Goal: Task Accomplishment & Management: Complete application form

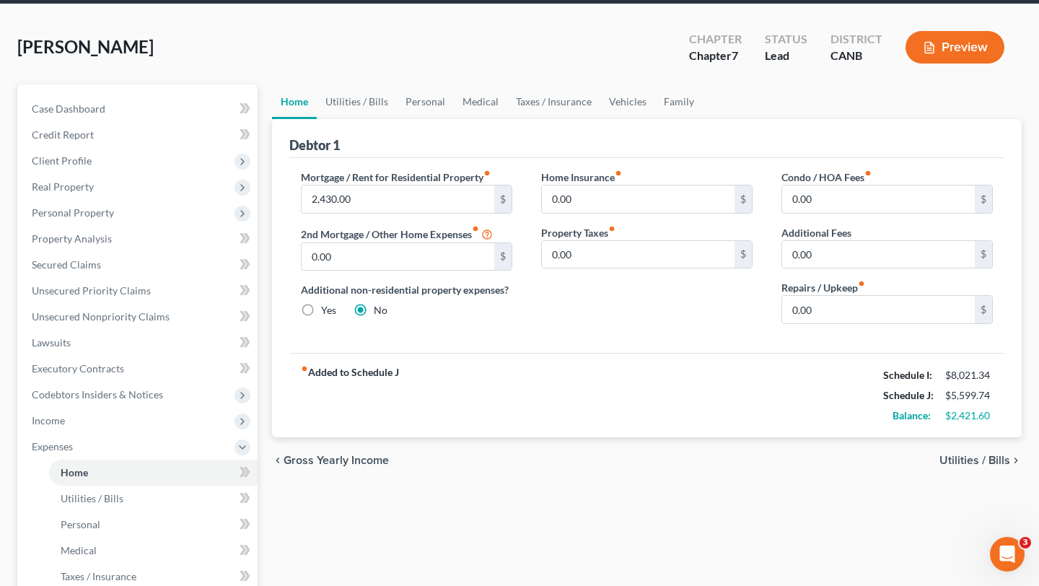
scroll to position [55, 0]
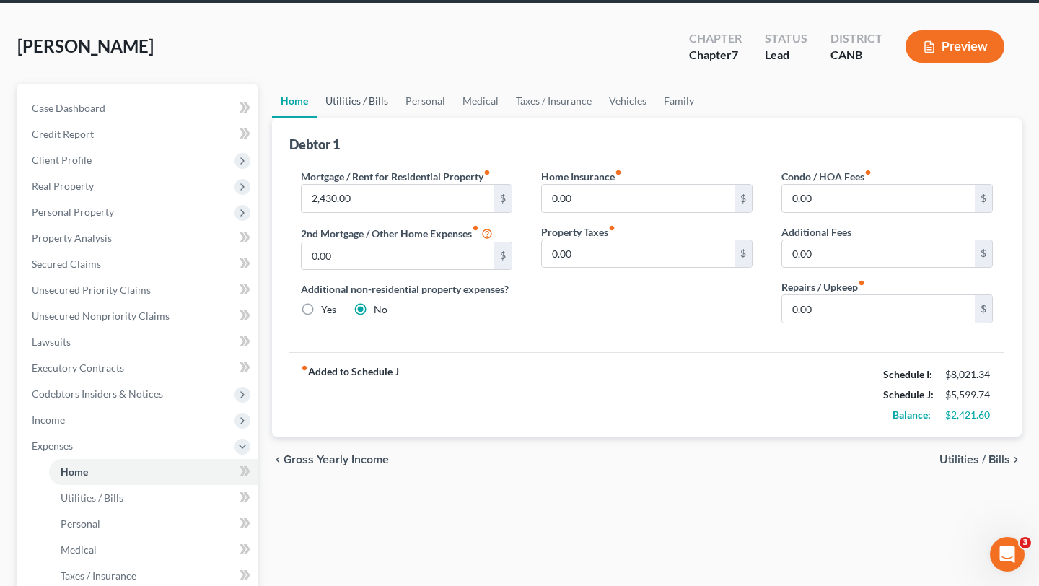
click at [345, 106] on link "Utilities / Bills" at bounding box center [357, 101] width 80 height 35
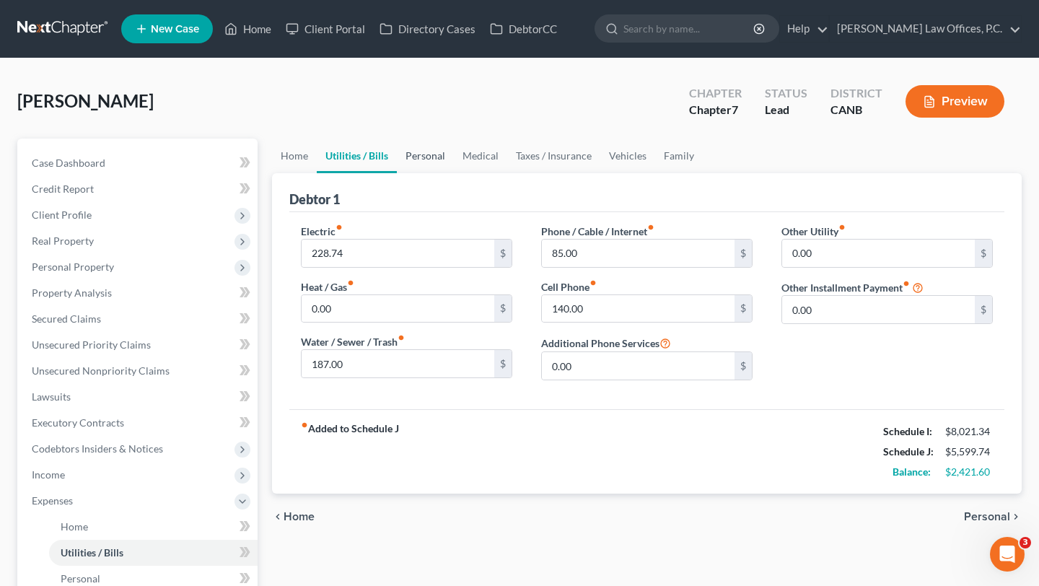
click at [425, 154] on link "Personal" at bounding box center [425, 156] width 57 height 35
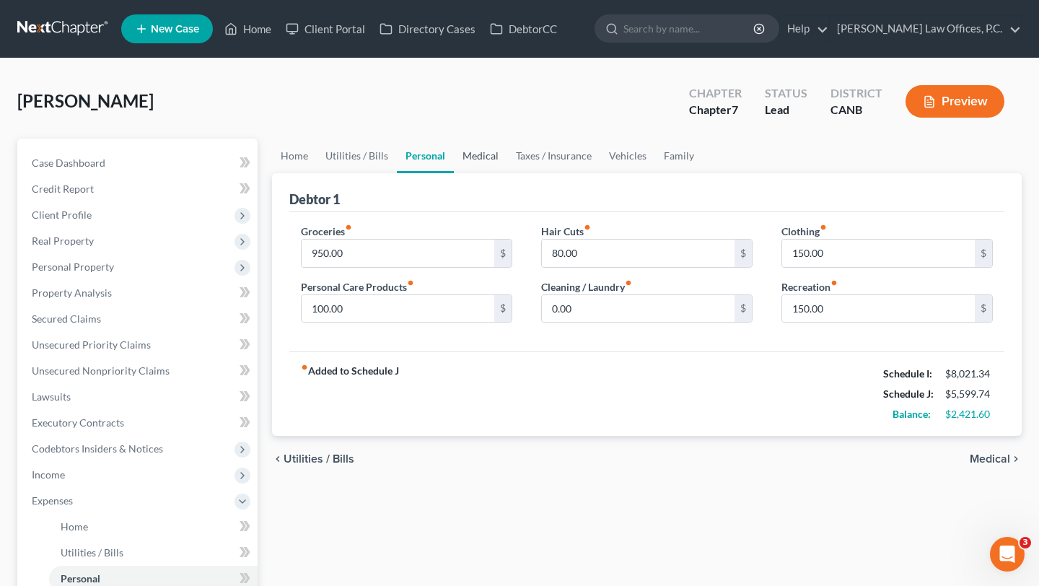
click at [496, 155] on link "Medical" at bounding box center [480, 156] width 53 height 35
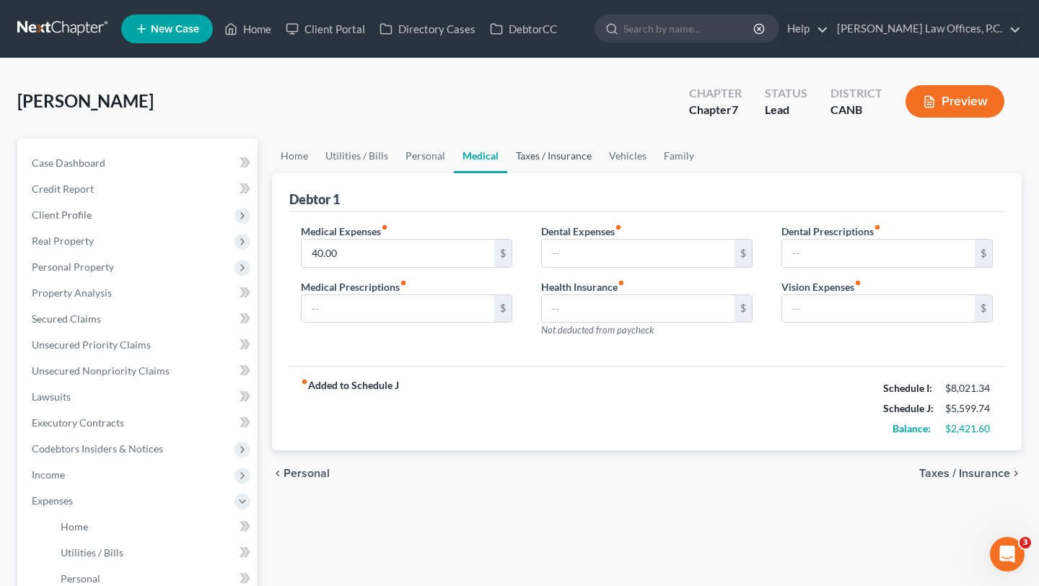
click at [545, 159] on link "Taxes / Insurance" at bounding box center [553, 156] width 93 height 35
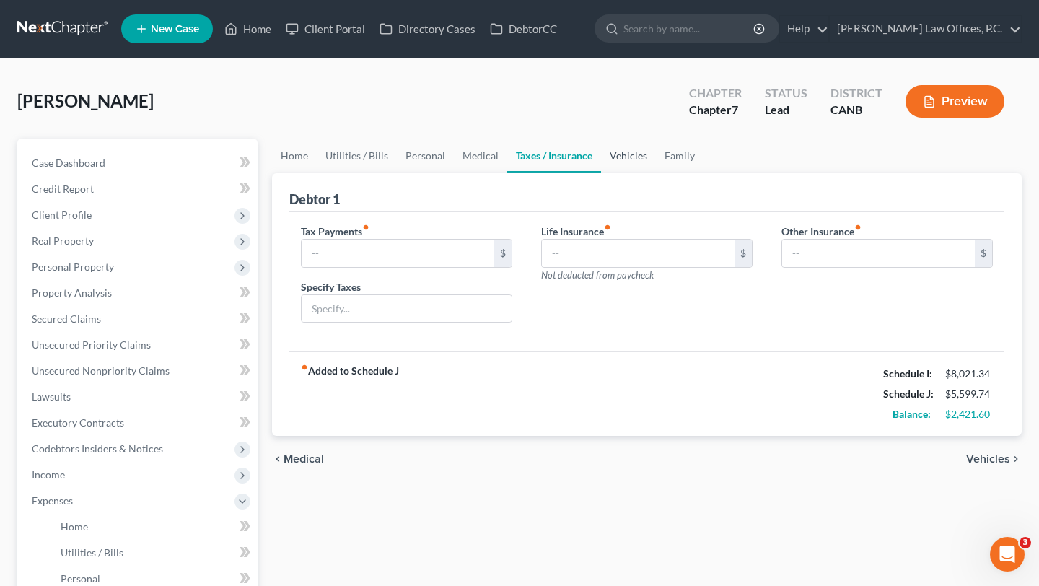
click at [603, 162] on link "Vehicles" at bounding box center [628, 156] width 55 height 35
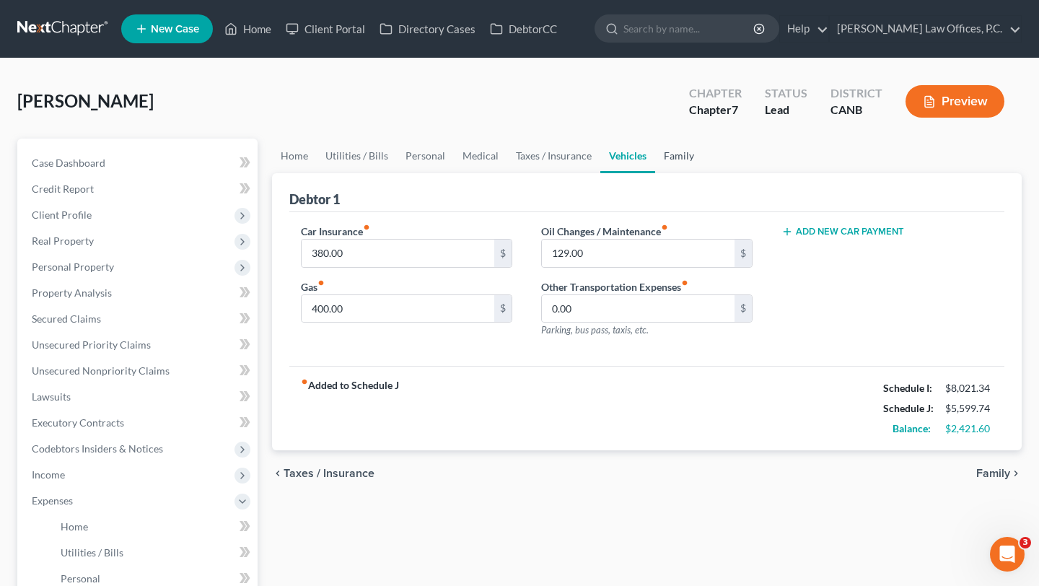
click at [655, 158] on link "Family" at bounding box center [679, 156] width 48 height 35
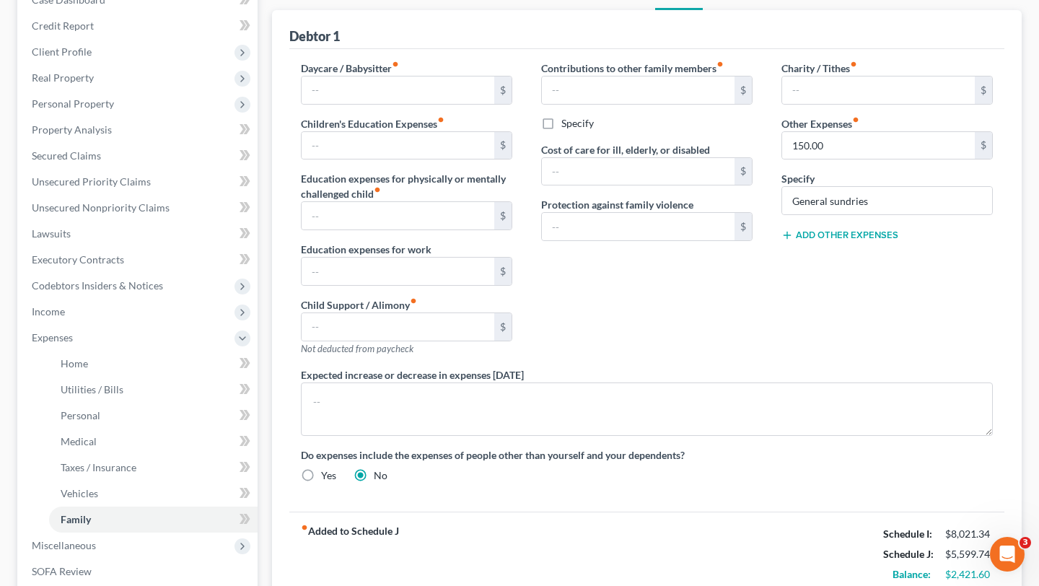
scroll to position [157, 0]
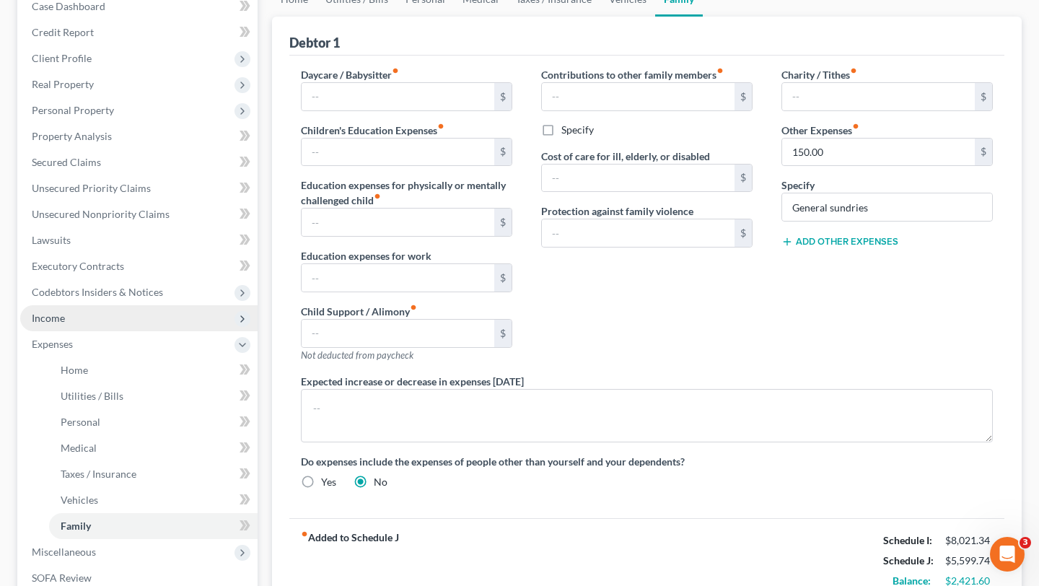
click at [115, 322] on span "Income" at bounding box center [138, 318] width 237 height 26
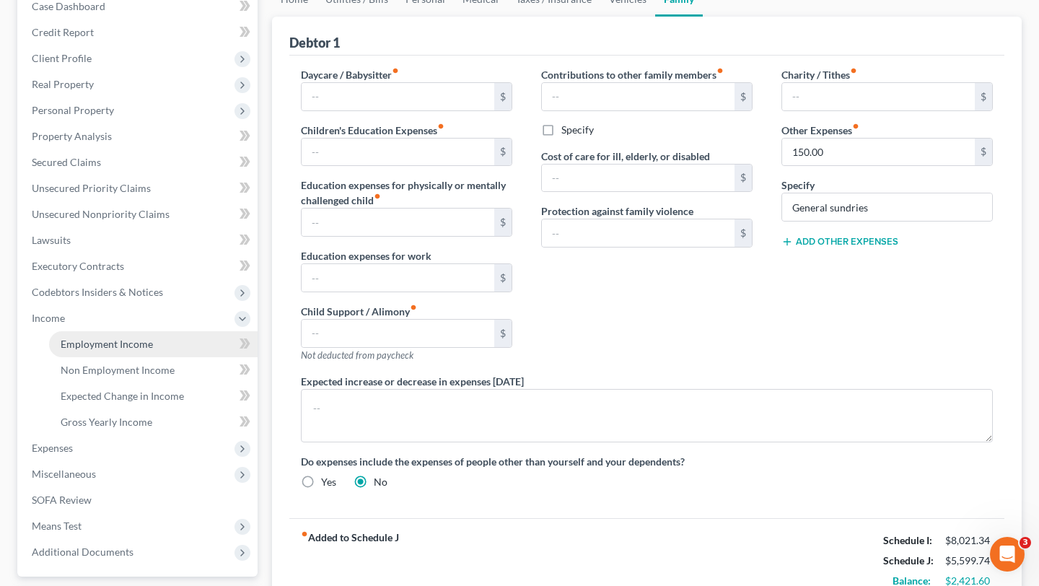
click at [117, 338] on span "Employment Income" at bounding box center [107, 344] width 92 height 12
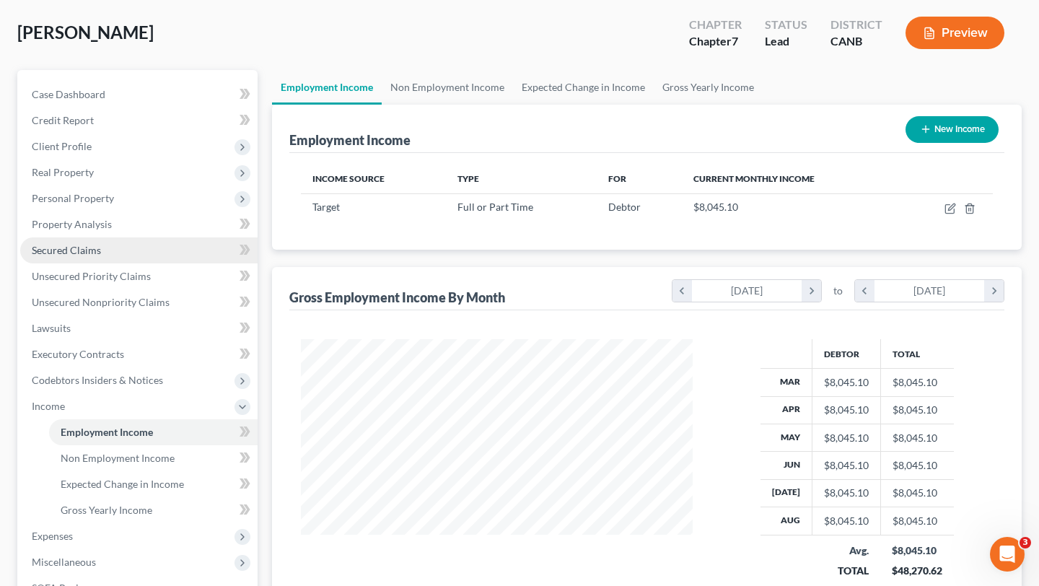
scroll to position [71, 0]
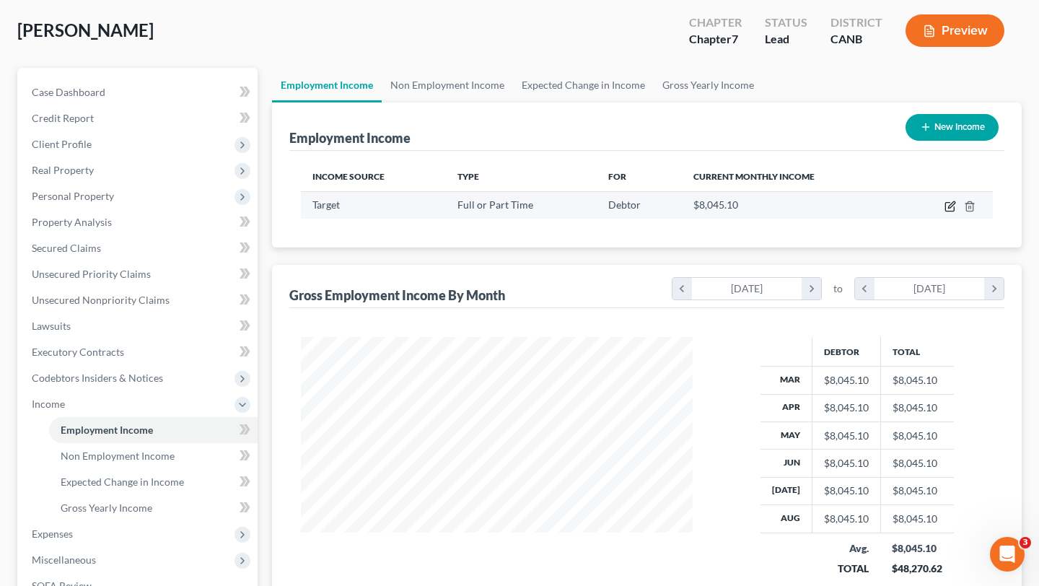
click at [944, 203] on icon "button" at bounding box center [950, 207] width 12 height 12
select select "0"
select select "24"
select select "2"
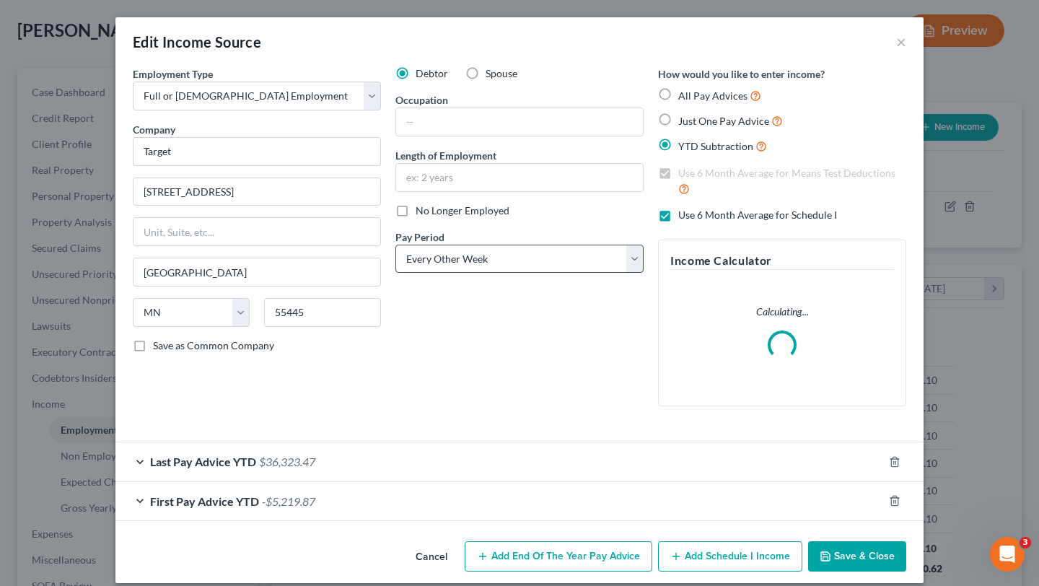
scroll to position [14, 0]
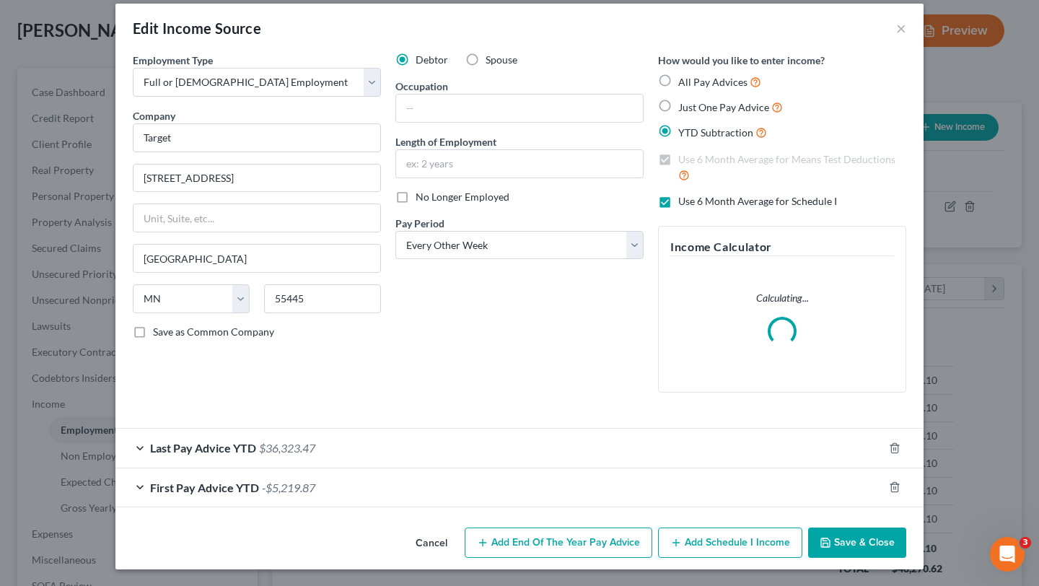
click at [408, 503] on div "First Pay Advice YTD -$5,219.87" at bounding box center [499, 487] width 768 height 38
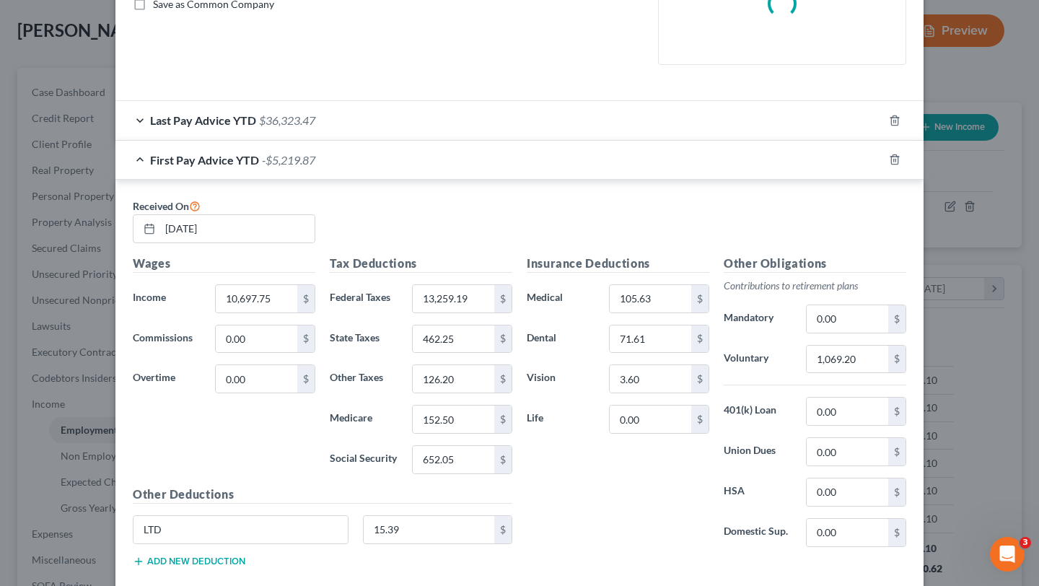
scroll to position [346, 0]
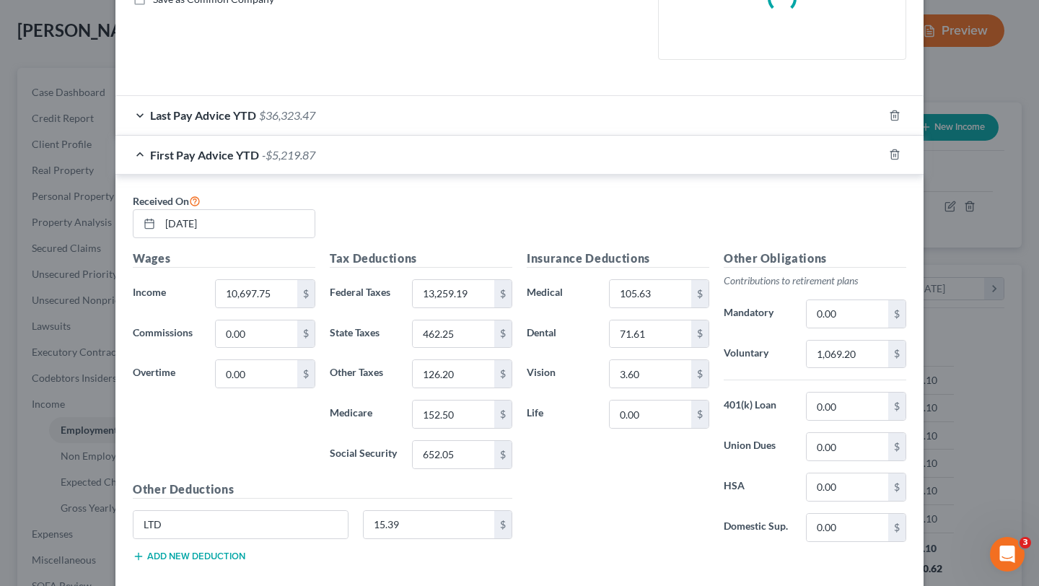
click at [388, 117] on div "Last Pay Advice YTD $36,323.47" at bounding box center [499, 115] width 768 height 38
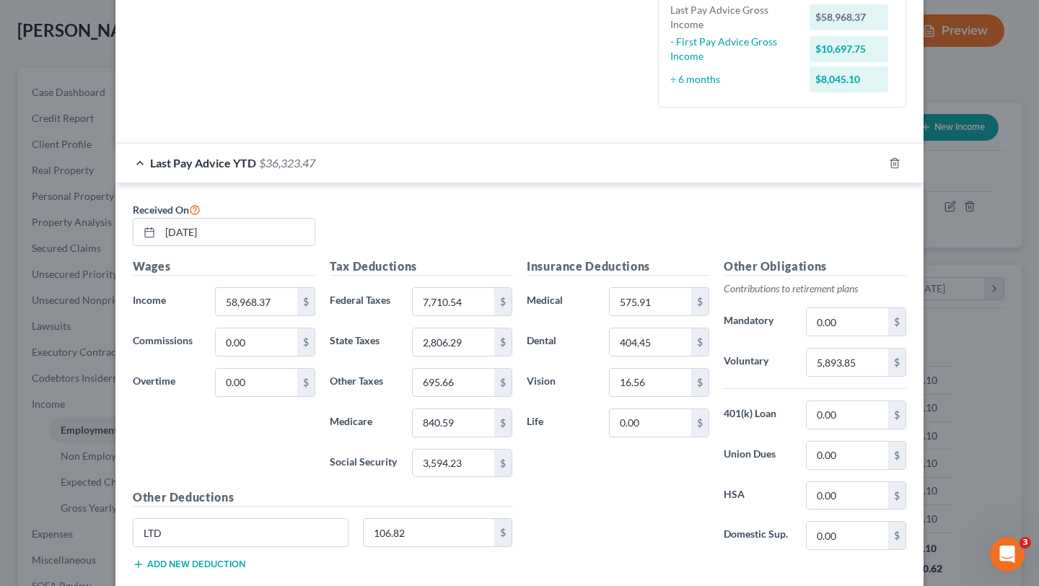
scroll to position [0, 0]
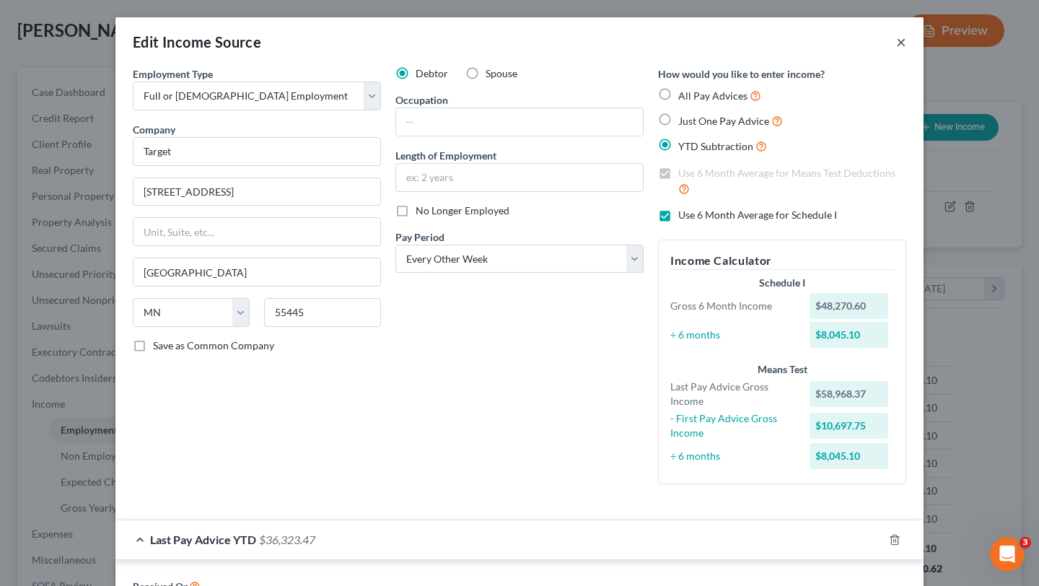
click at [903, 42] on button "×" at bounding box center [901, 41] width 10 height 17
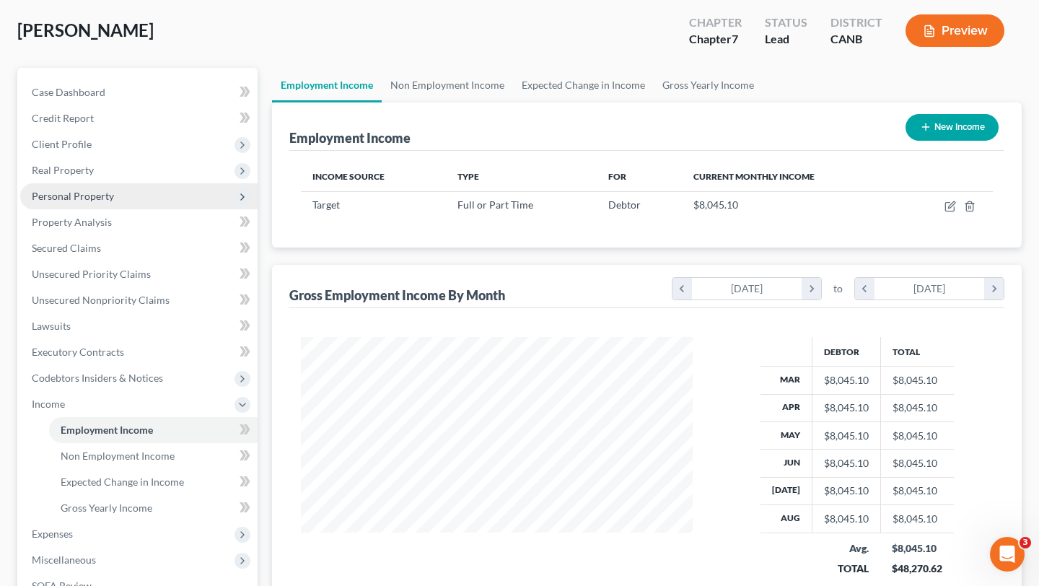
click at [160, 203] on span "Personal Property" at bounding box center [138, 196] width 237 height 26
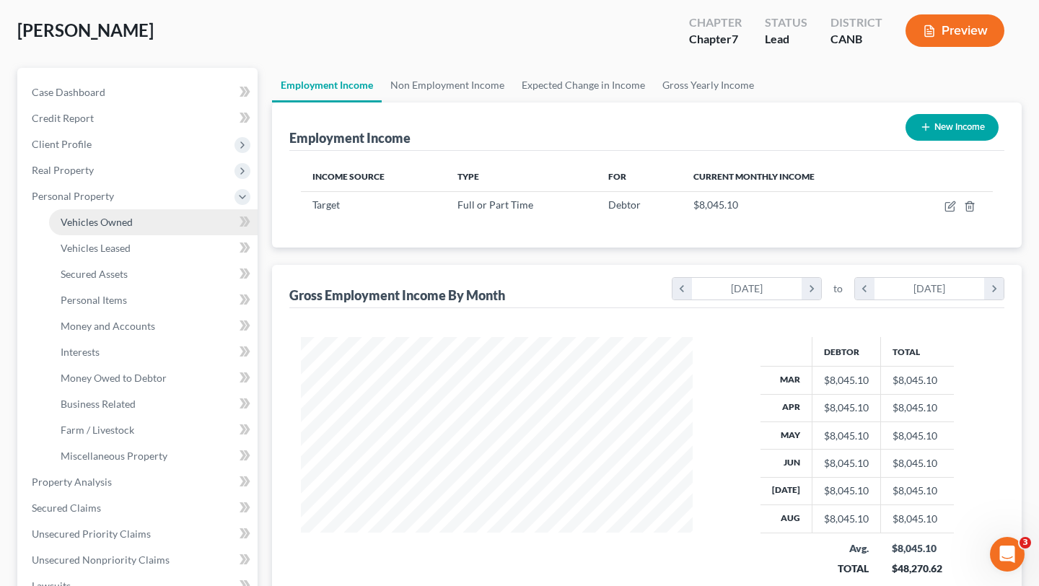
click at [157, 219] on link "Vehicles Owned" at bounding box center [153, 222] width 208 height 26
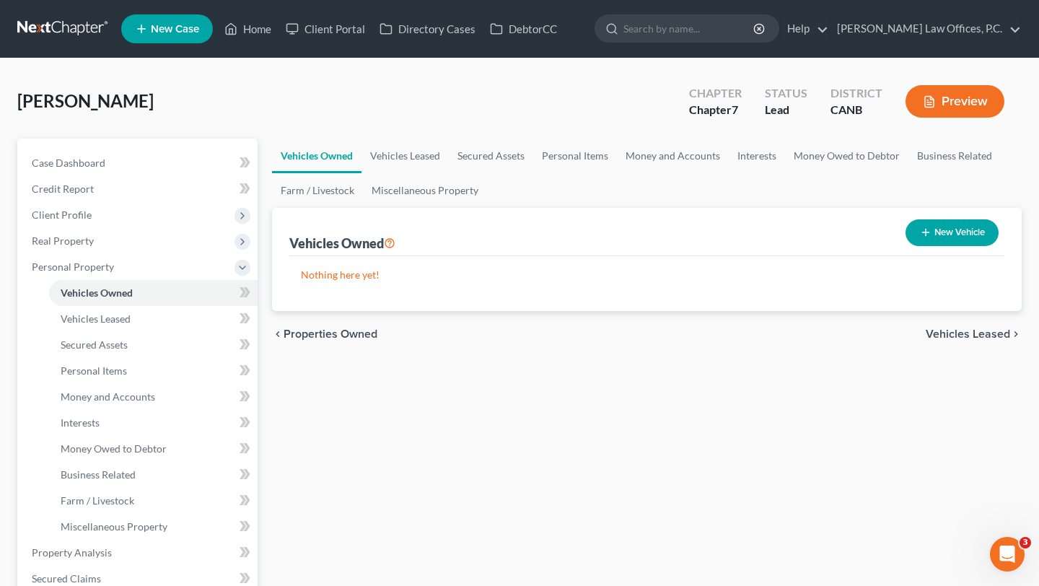
click at [934, 234] on button "New Vehicle" at bounding box center [951, 232] width 93 height 27
select select "0"
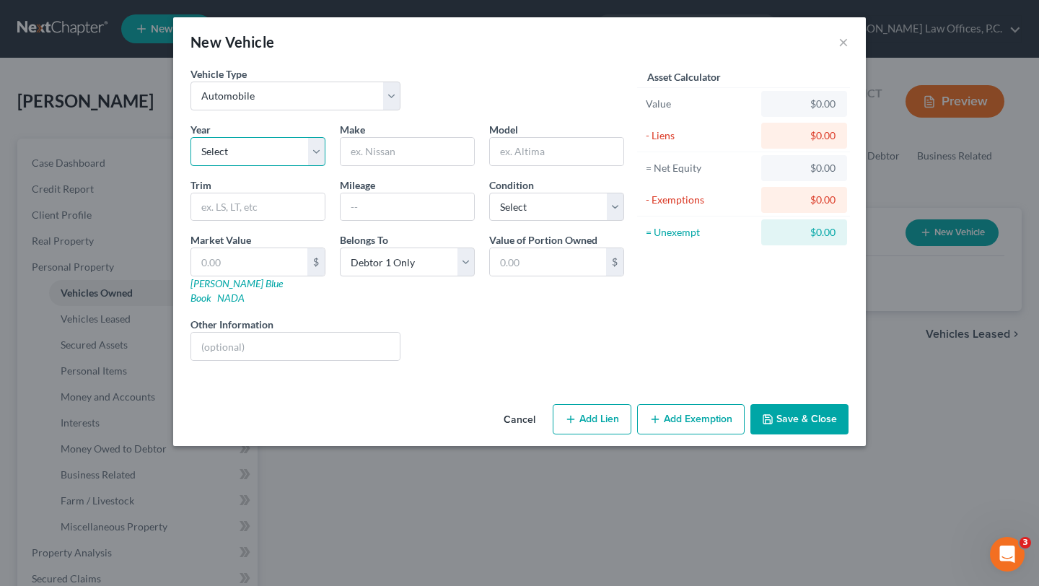
click at [274, 149] on select "Select 2026 2025 2024 2023 2022 2021 2020 2019 2018 2017 2016 2015 2014 2013 20…" at bounding box center [257, 151] width 135 height 29
select select "7"
click at [392, 146] on input "text" at bounding box center [406, 151] width 133 height 27
type input "Honda"
type input "Odyssey"
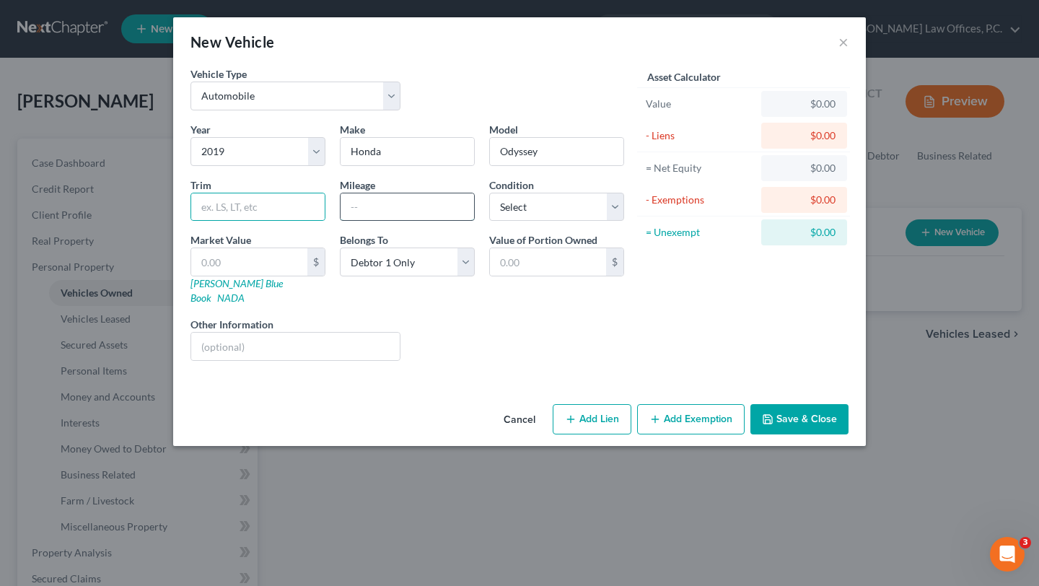
click at [409, 208] on input "text" at bounding box center [406, 206] width 133 height 27
type input "86000"
click at [560, 197] on select "Select Excellent Very Good Good Fair Poor" at bounding box center [556, 207] width 135 height 29
select select "2"
click at [265, 267] on input "text" at bounding box center [249, 261] width 116 height 27
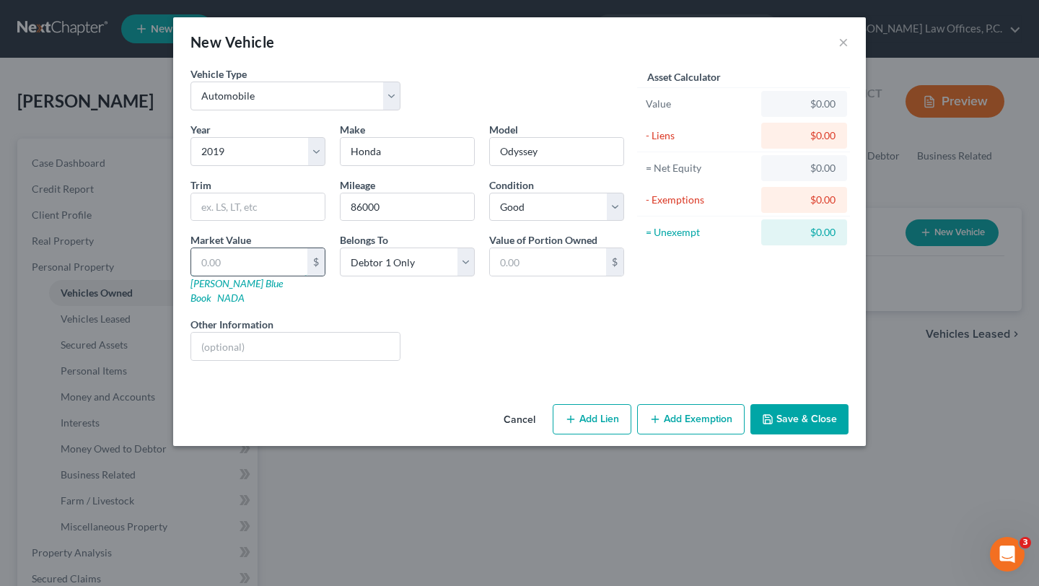
click at [265, 267] on input "text" at bounding box center [249, 261] width 116 height 27
click at [219, 284] on link "[PERSON_NAME] Blue Book" at bounding box center [236, 290] width 92 height 27
click at [188, 271] on div "Market Value $ [PERSON_NAME] Blue Book NADA" at bounding box center [257, 268] width 149 height 73
click at [206, 265] on input "text" at bounding box center [249, 261] width 116 height 27
type input "1"
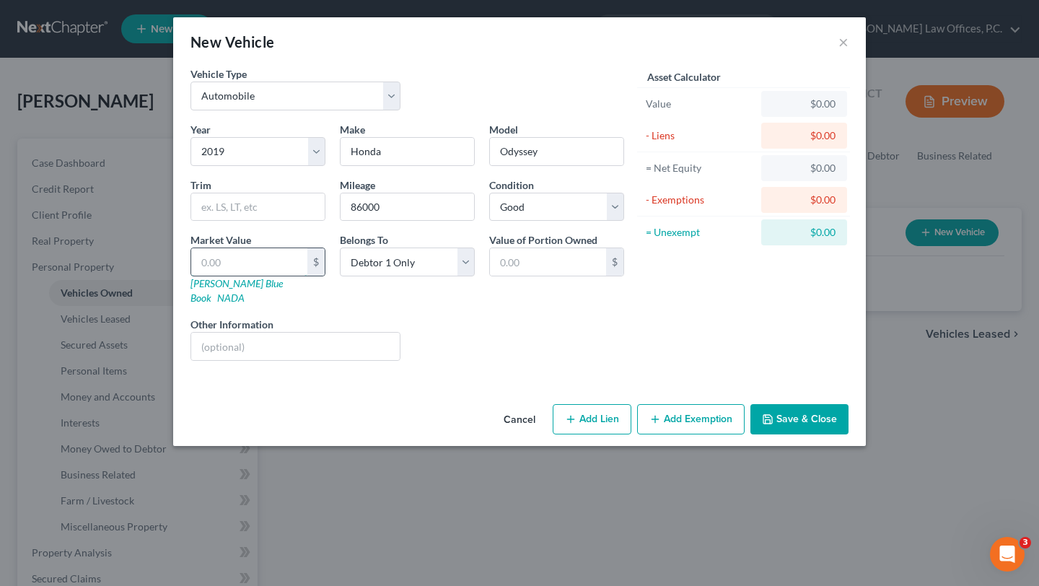
type input "1.00"
type input "19"
type input "19.00"
type input "191"
type input "191.00"
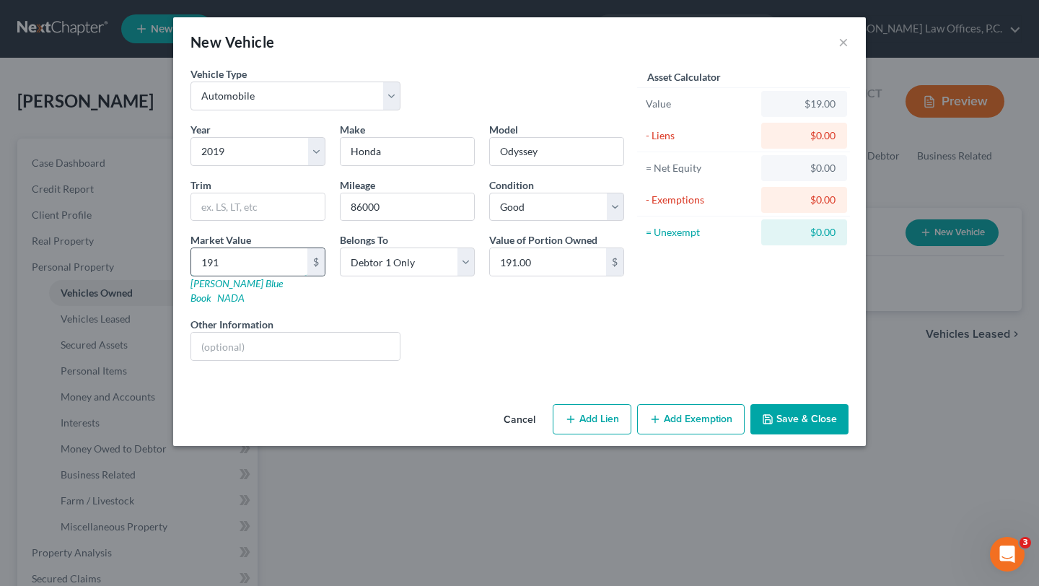
type input "1916"
type input "1,916.00"
type input "1,9168"
type input "19,168.00"
type input "19,168"
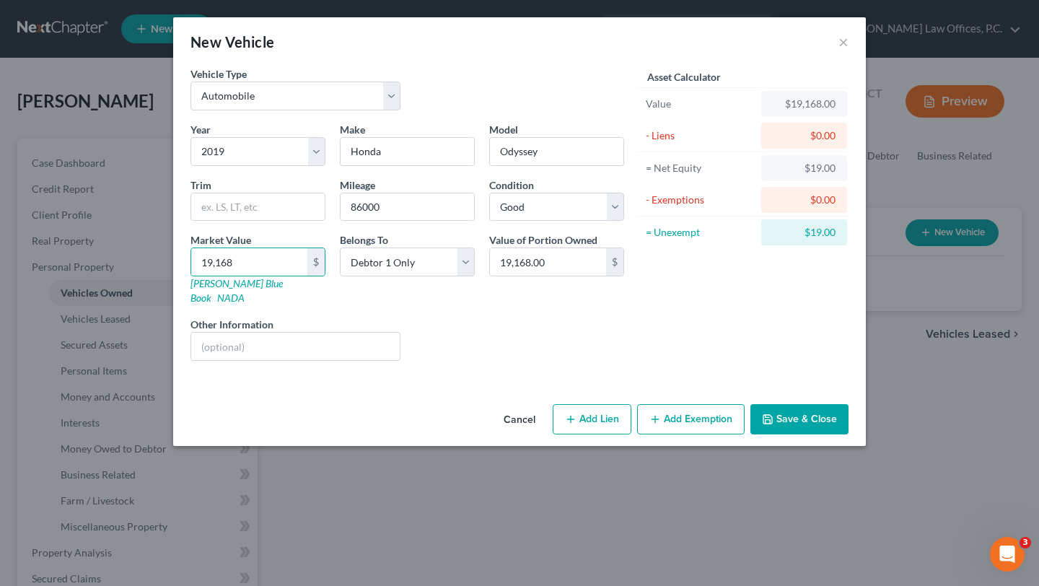
click at [457, 338] on div "Liens Select" at bounding box center [520, 339] width 224 height 44
click at [540, 265] on input "19,168.00" at bounding box center [548, 261] width 116 height 27
click at [596, 261] on input "19,168.00" at bounding box center [548, 261] width 116 height 27
click at [532, 317] on div "Liens Select" at bounding box center [520, 339] width 224 height 44
click at [548, 263] on input "19,168.00" at bounding box center [548, 261] width 116 height 27
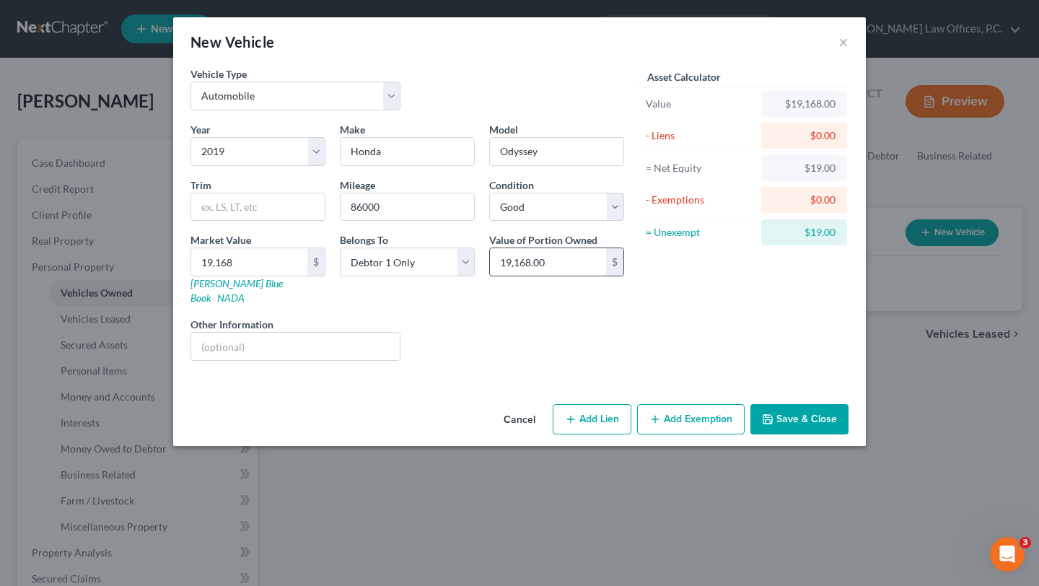
paste input "2156"
type input "21560"
click at [555, 287] on div "Value of Portion Owned 21560 $" at bounding box center [556, 268] width 149 height 73
click at [694, 407] on button "Add Exemption" at bounding box center [690, 419] width 107 height 30
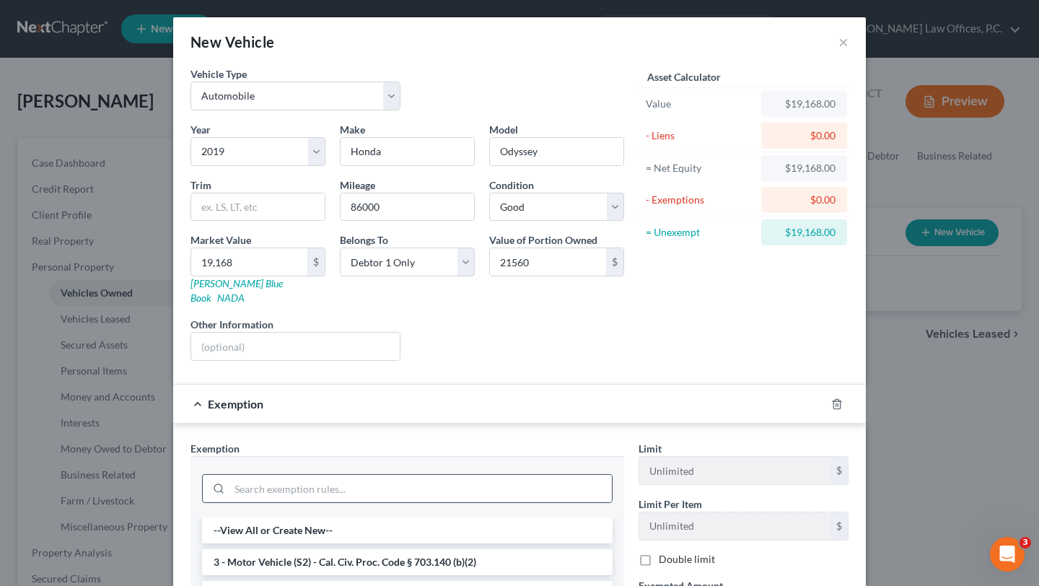
click at [414, 488] on div at bounding box center [407, 488] width 410 height 29
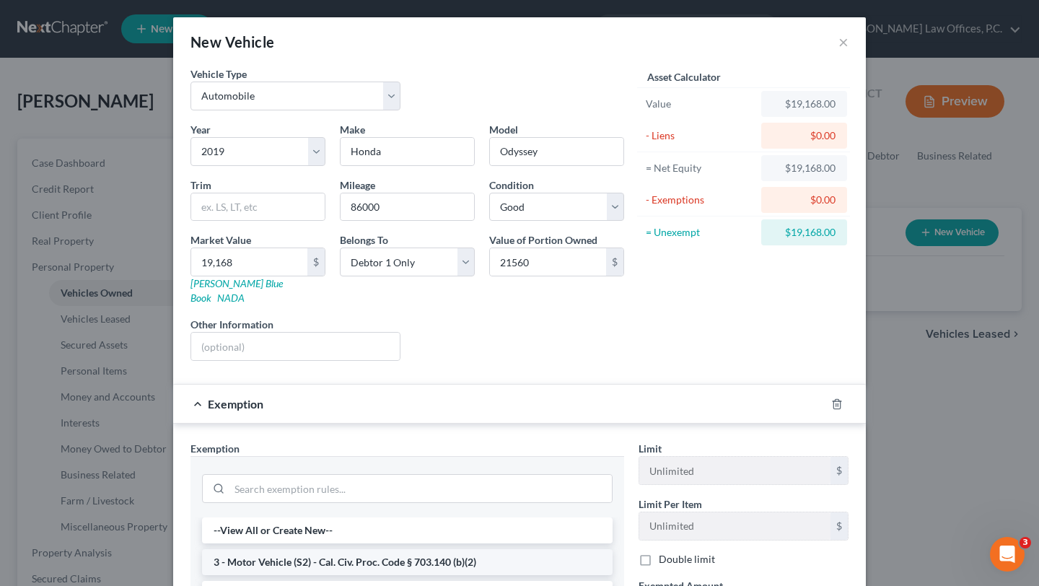
click at [411, 549] on li "3 - Motor Vehicle (S2) - Cal. Civ. Proc. Code § 703.140 (b)(2)" at bounding box center [407, 562] width 410 height 26
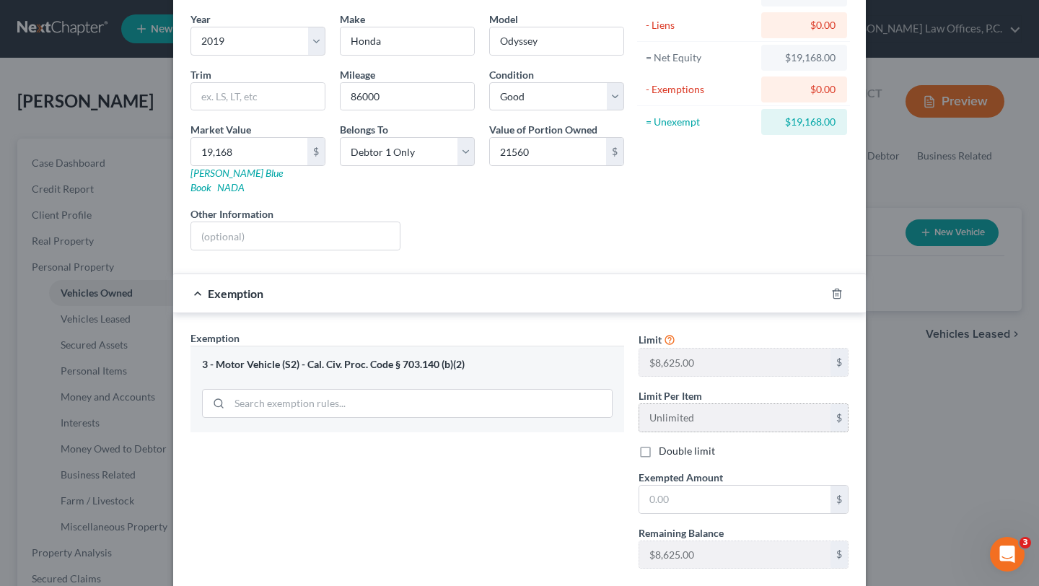
scroll to position [123, 0]
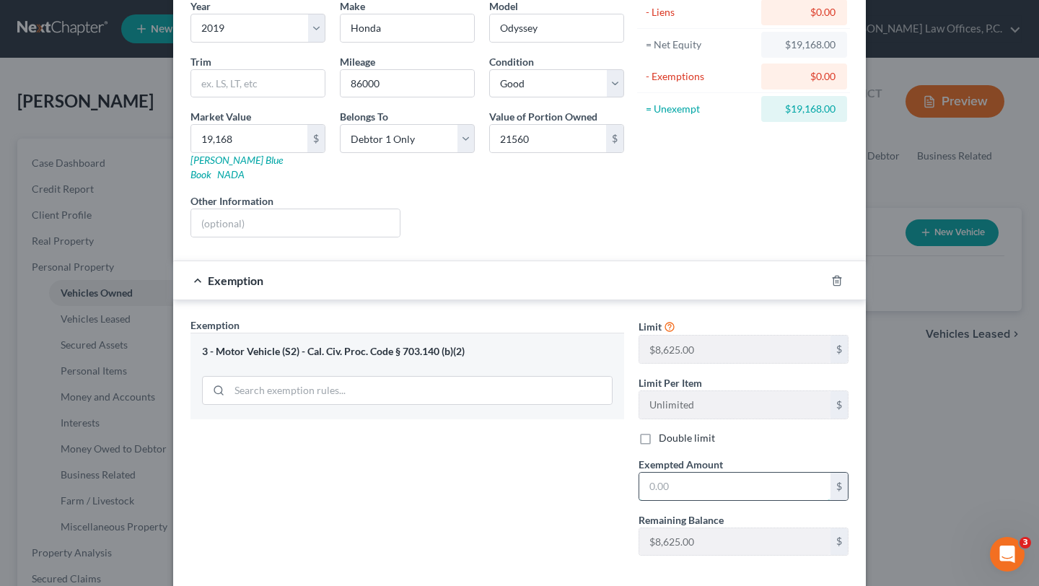
click at [690, 473] on input "text" at bounding box center [734, 486] width 191 height 27
type input "8,625"
click at [590, 452] on div "Exemption Set must be selected for CA. Exemption * 3 - Motor Vehicle (S2) - Cal…" at bounding box center [407, 442] width 448 height 250
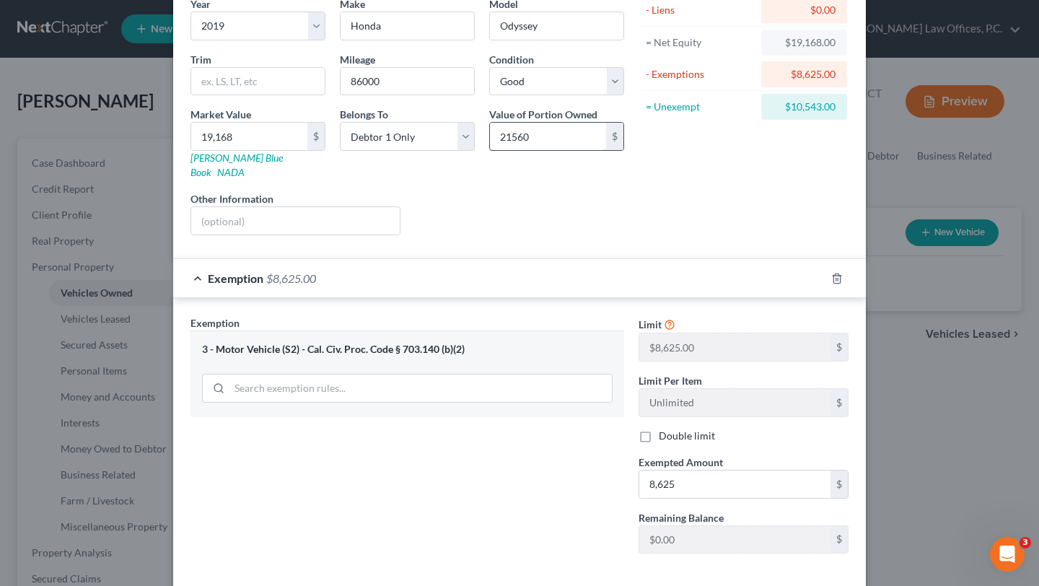
scroll to position [182, 0]
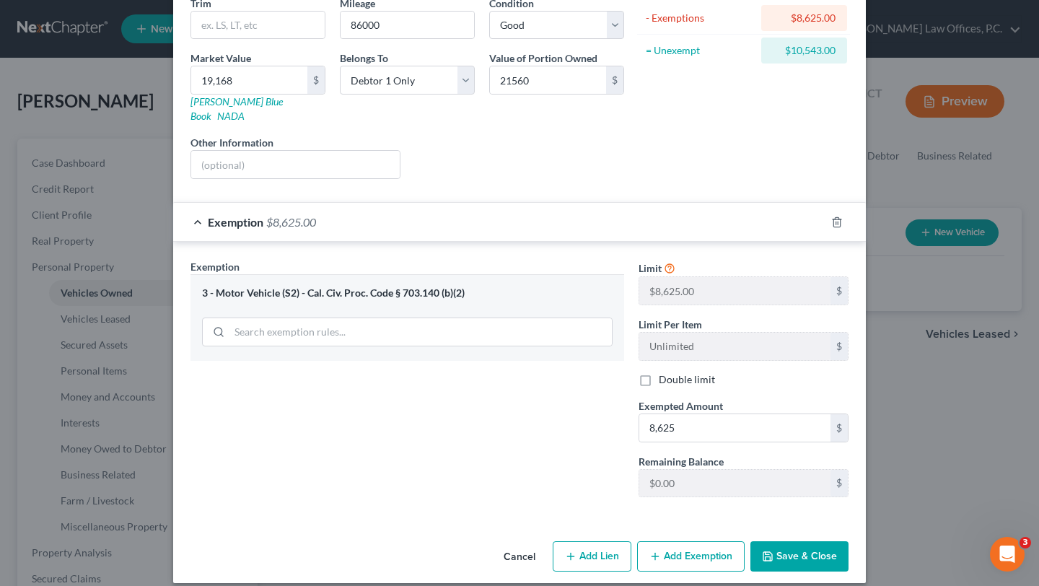
click at [775, 541] on button "Save & Close" at bounding box center [799, 556] width 98 height 30
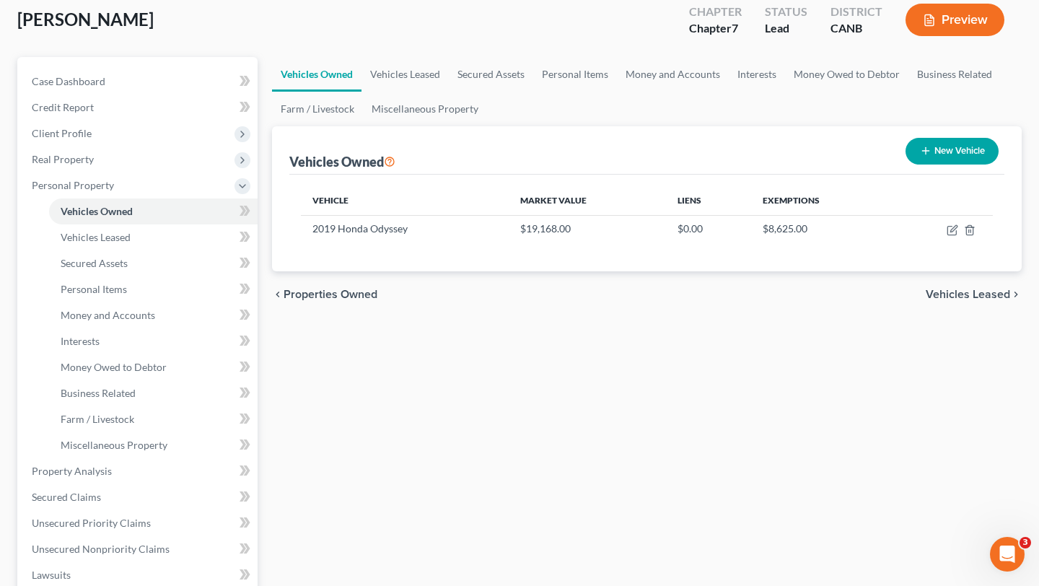
scroll to position [82, 0]
